Goal: Task Accomplishment & Management: Manage account settings

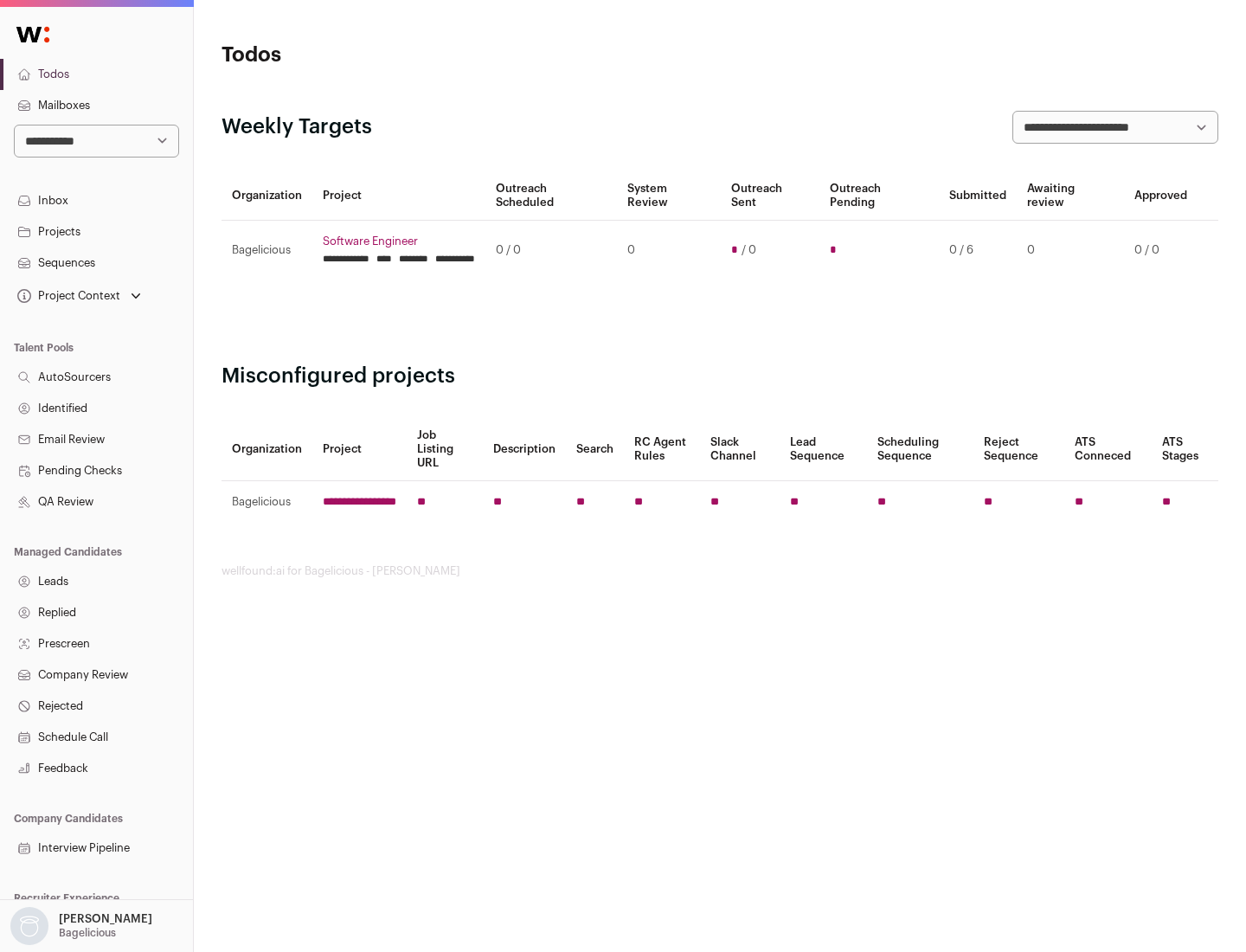
click at [96, 231] on link "Projects" at bounding box center [96, 232] width 193 height 31
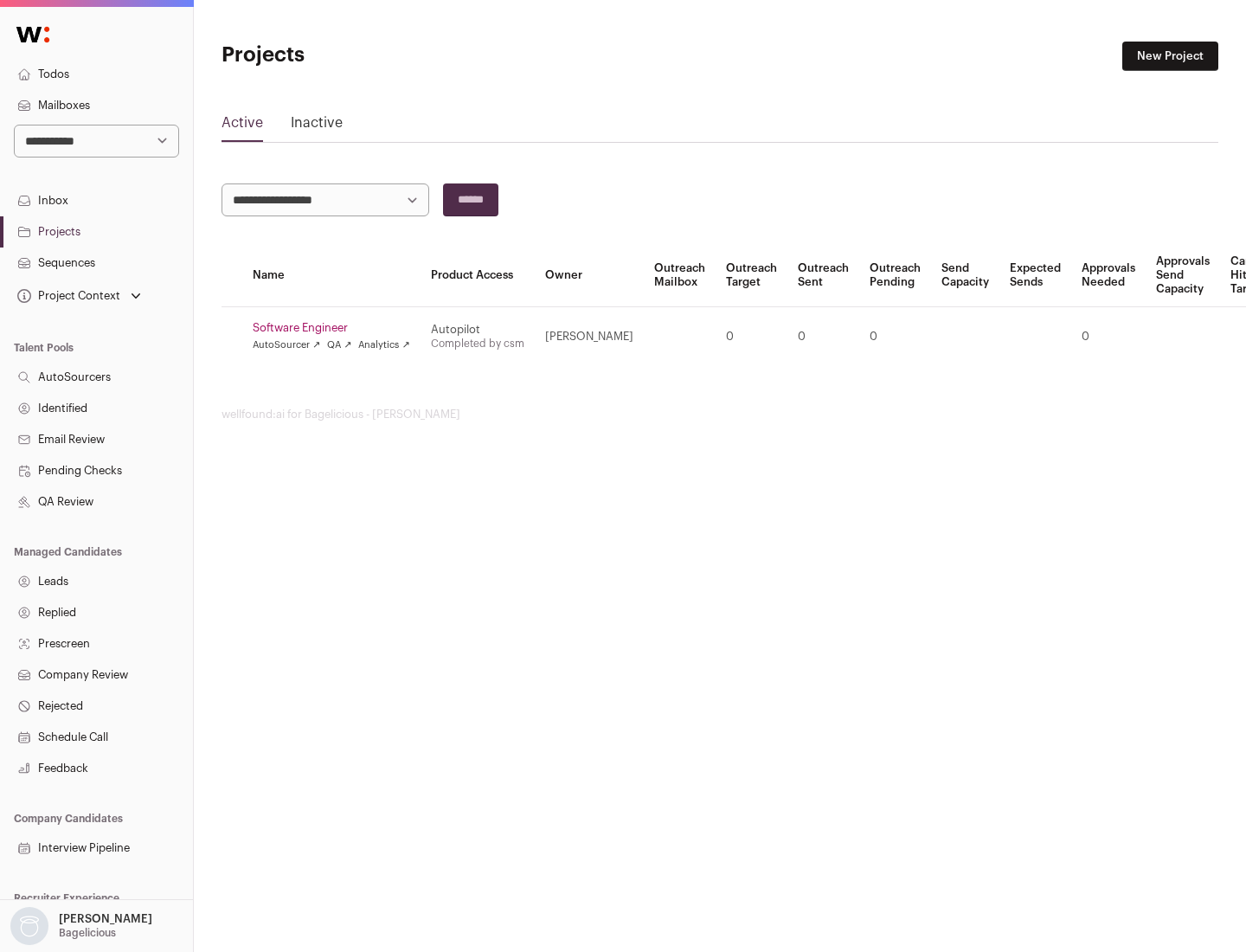
click at [337, 328] on link "Software Engineer" at bounding box center [331, 327] width 157 height 13
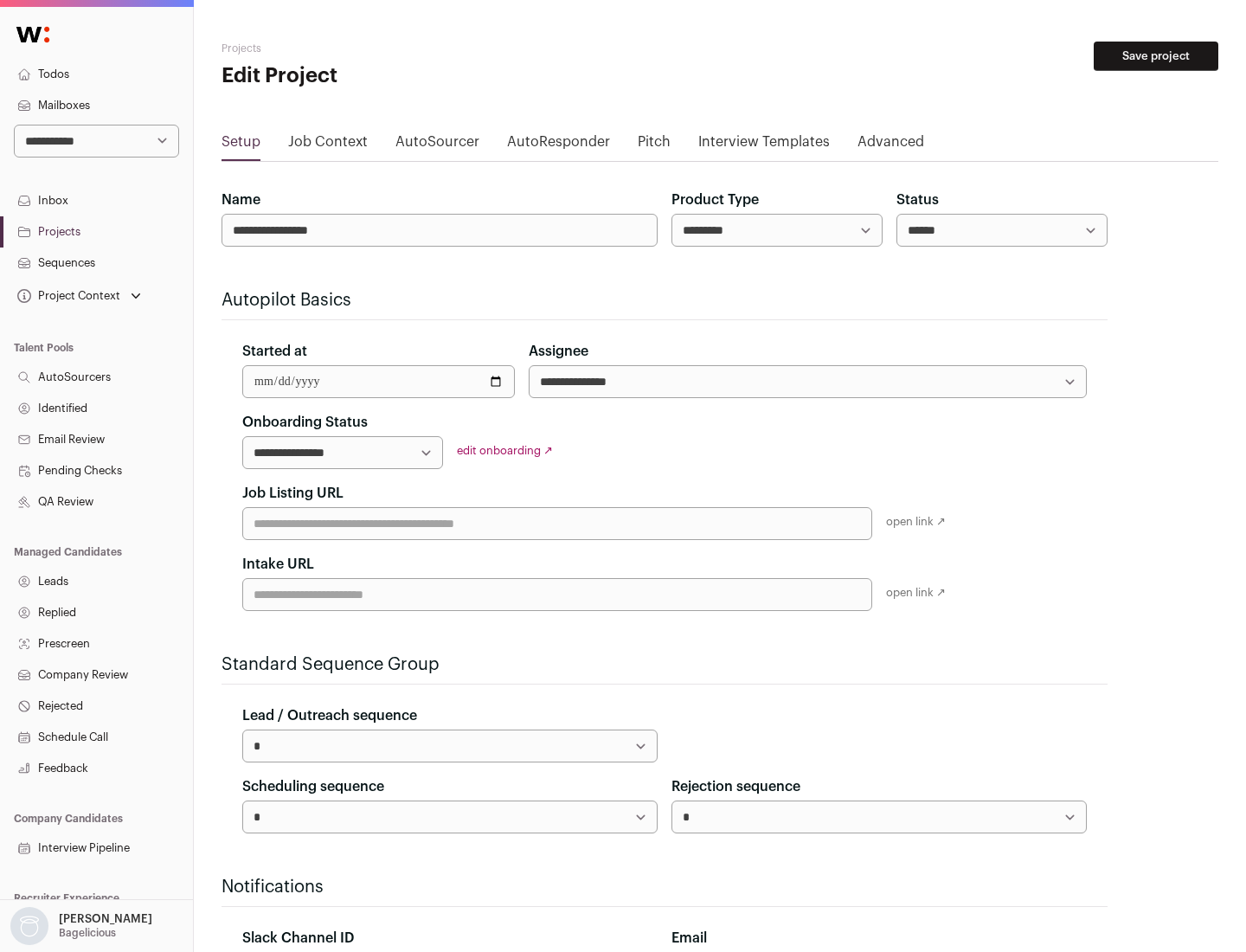
click at [1156, 57] on button "Save project" at bounding box center [1156, 56] width 125 height 30
